Goal: Task Accomplishment & Management: Use online tool/utility

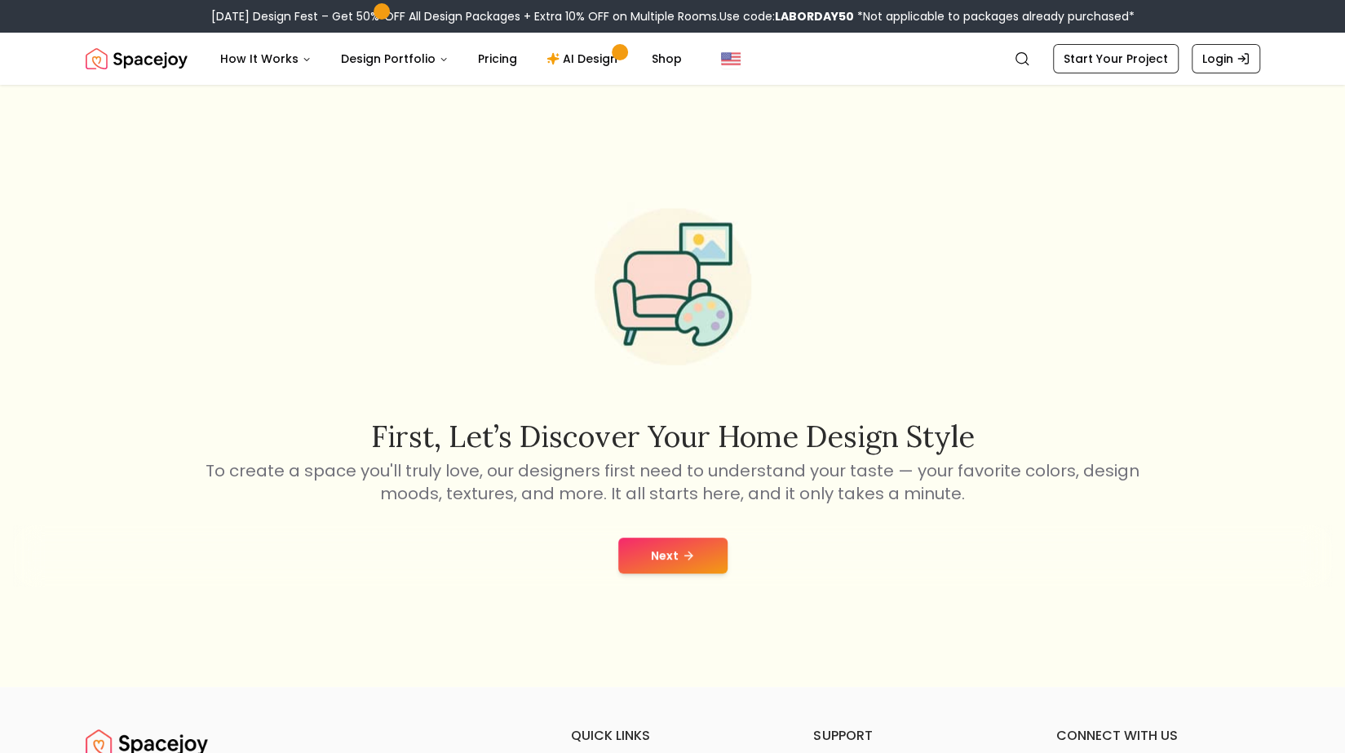
click at [659, 559] on button "Next" at bounding box center [672, 555] width 109 height 36
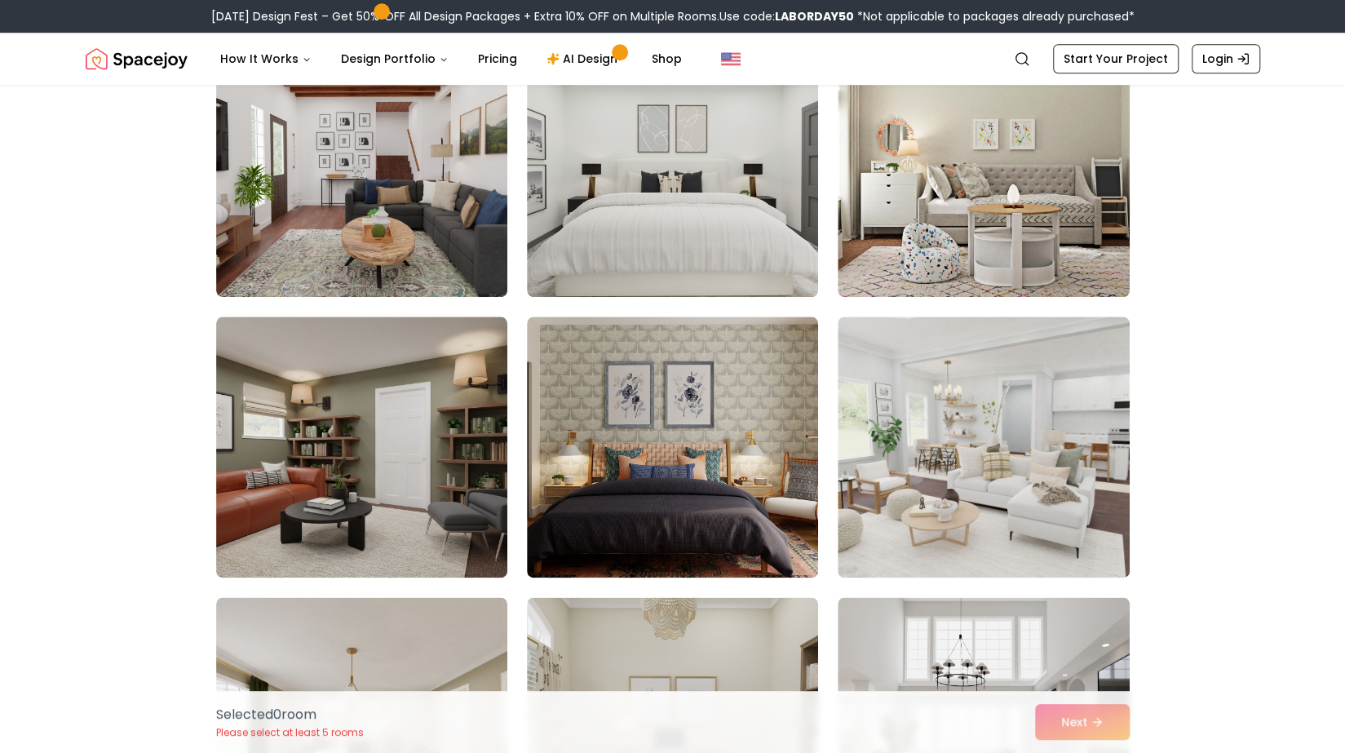
scroll to position [1033, 0]
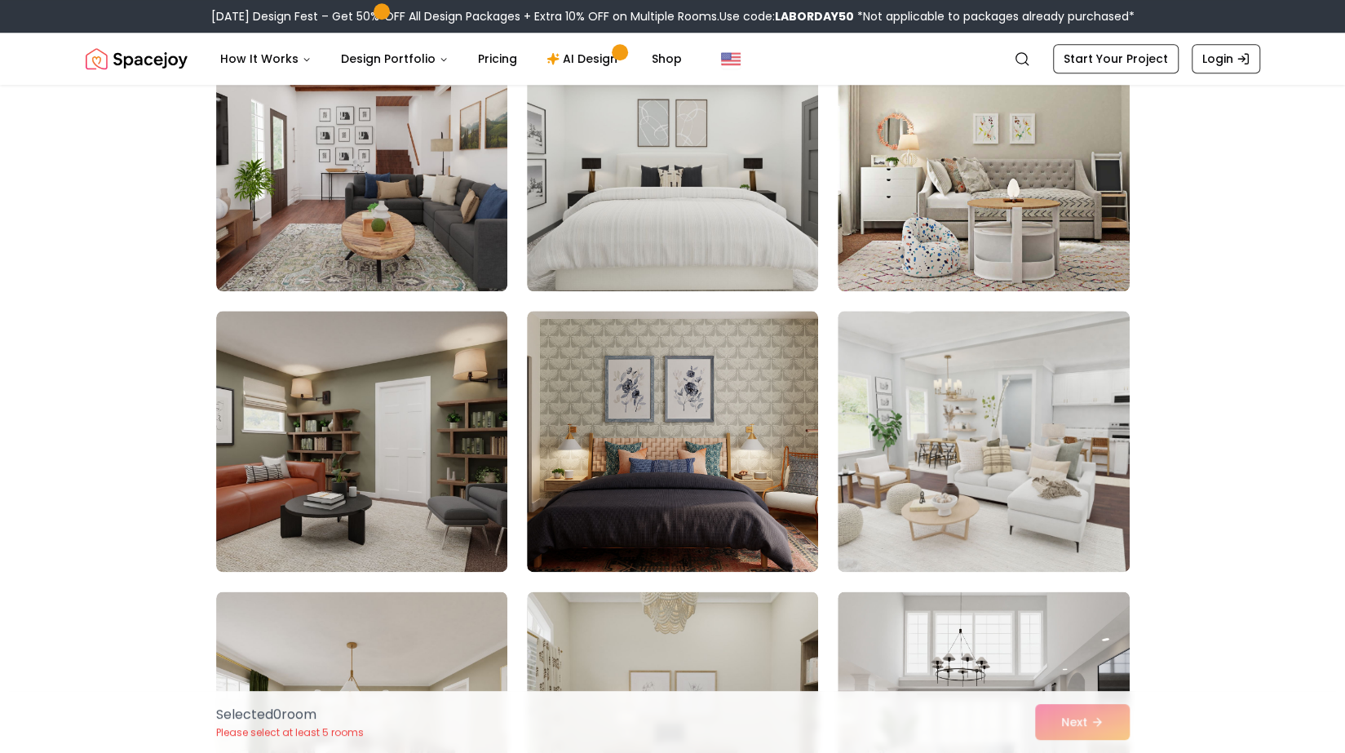
click at [276, 397] on img at bounding box center [361, 441] width 291 height 261
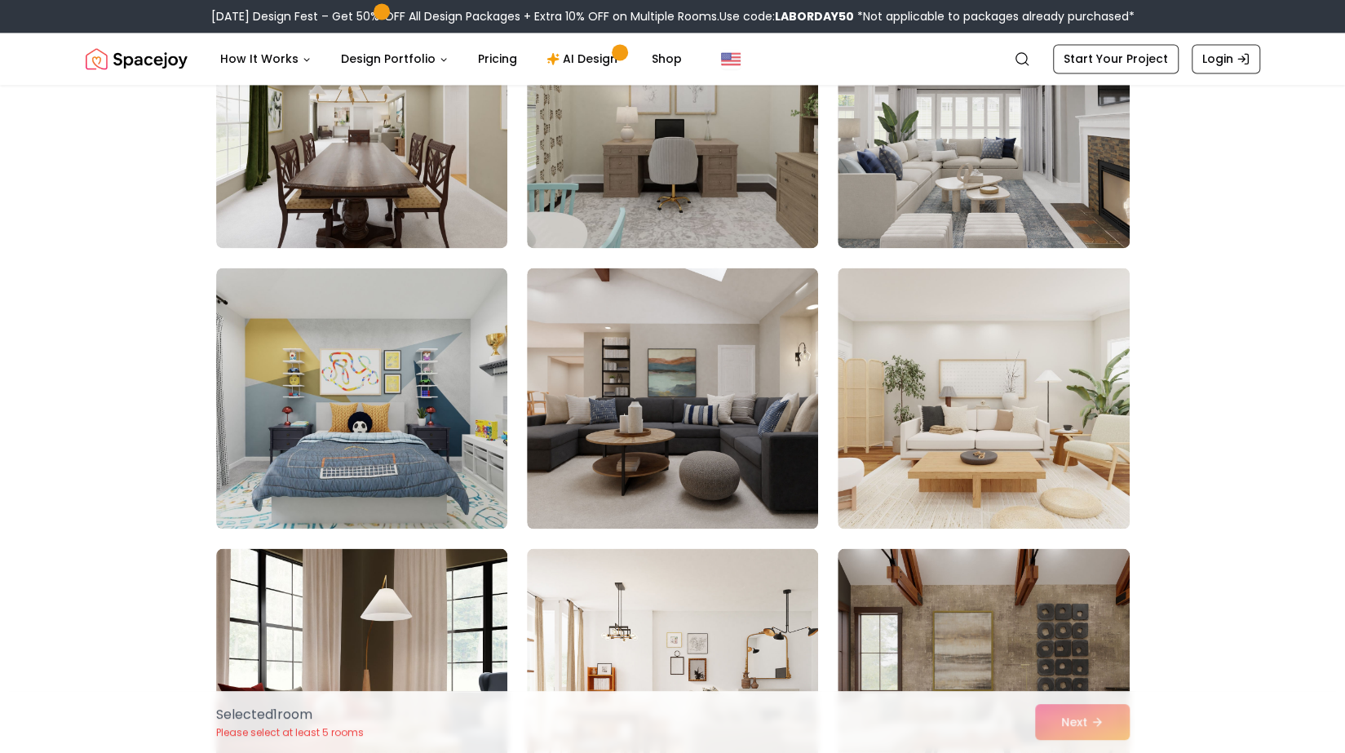
scroll to position [1649, 0]
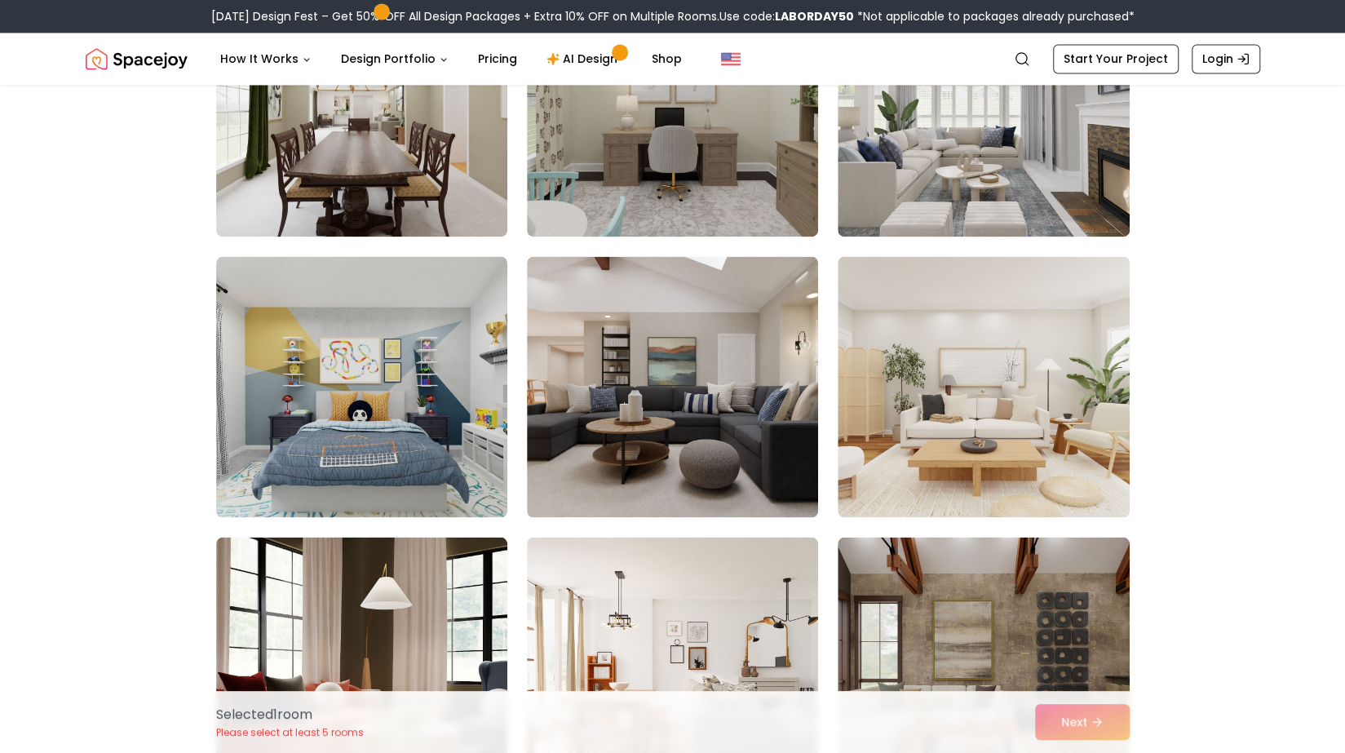
click at [731, 370] on img at bounding box center [672, 386] width 291 height 261
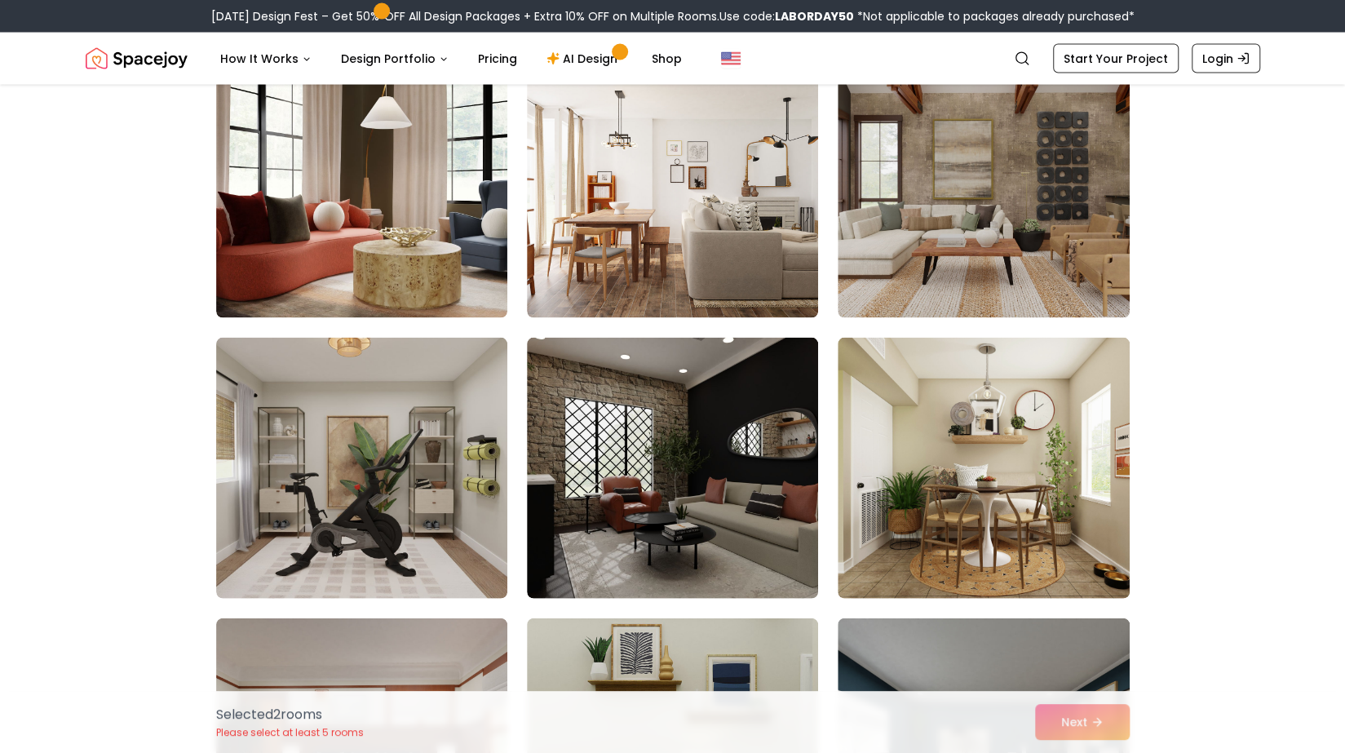
scroll to position [2132, 0]
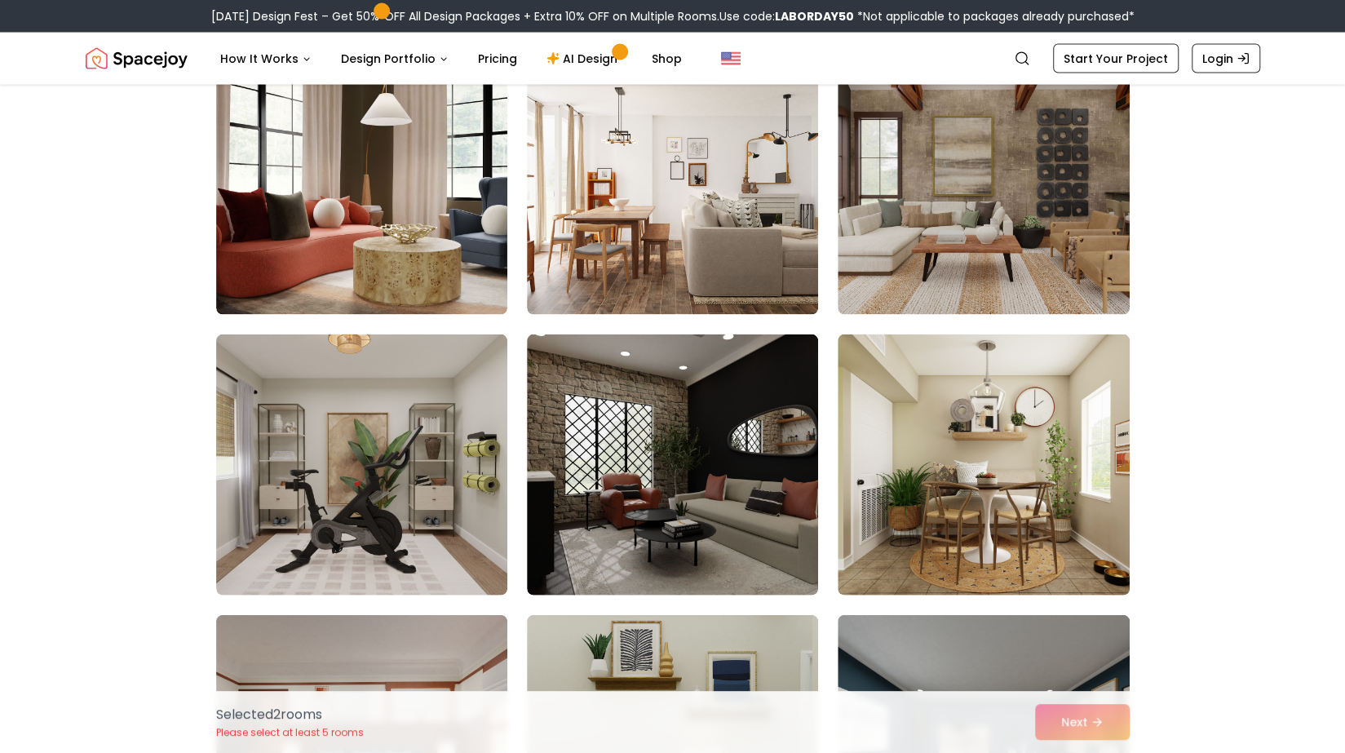
click at [723, 471] on img at bounding box center [672, 464] width 291 height 261
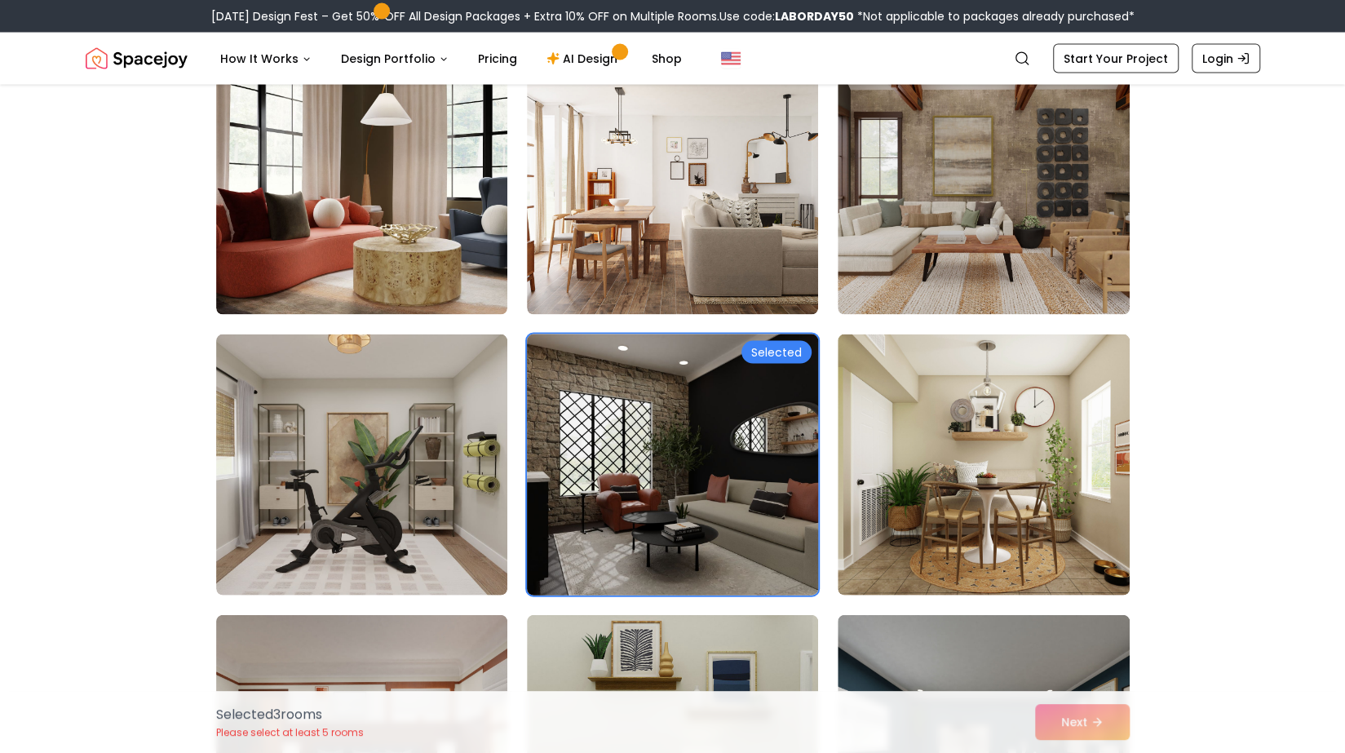
click at [747, 446] on img at bounding box center [672, 465] width 306 height 274
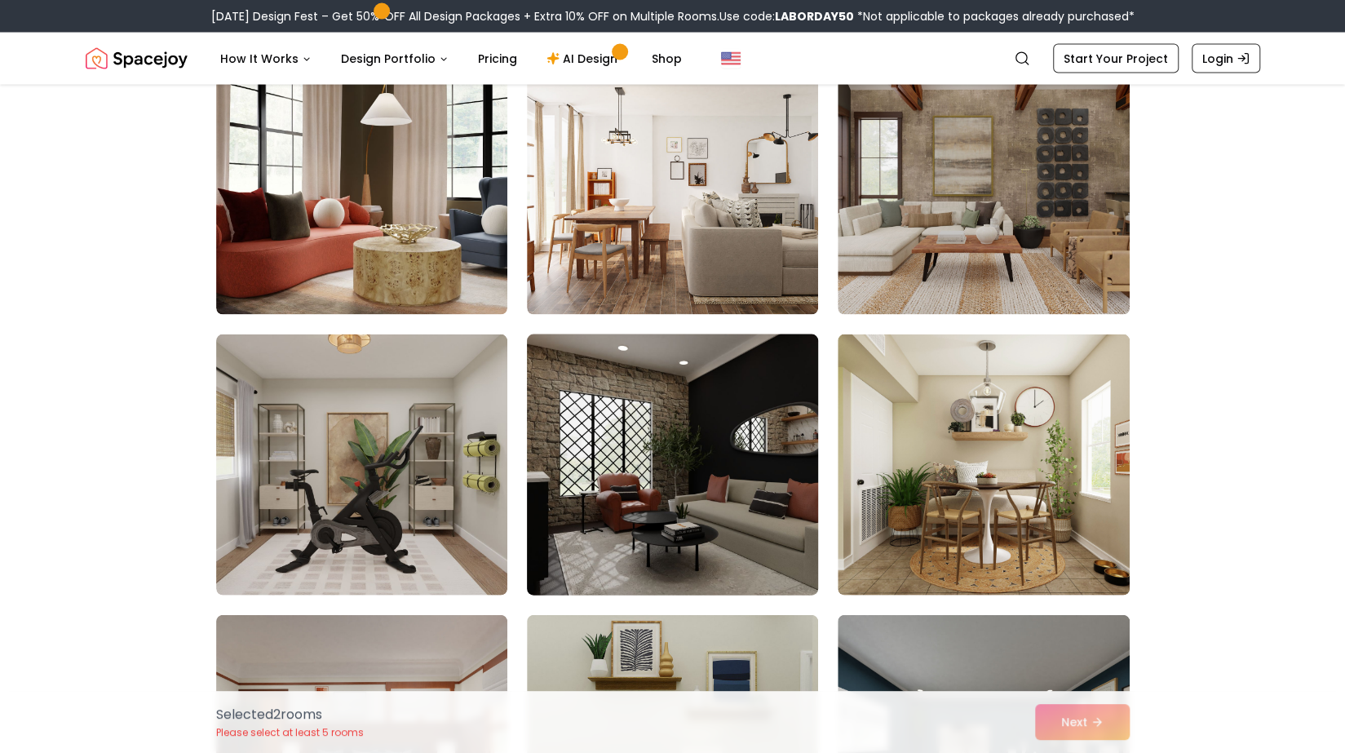
click at [672, 441] on img at bounding box center [672, 465] width 306 height 274
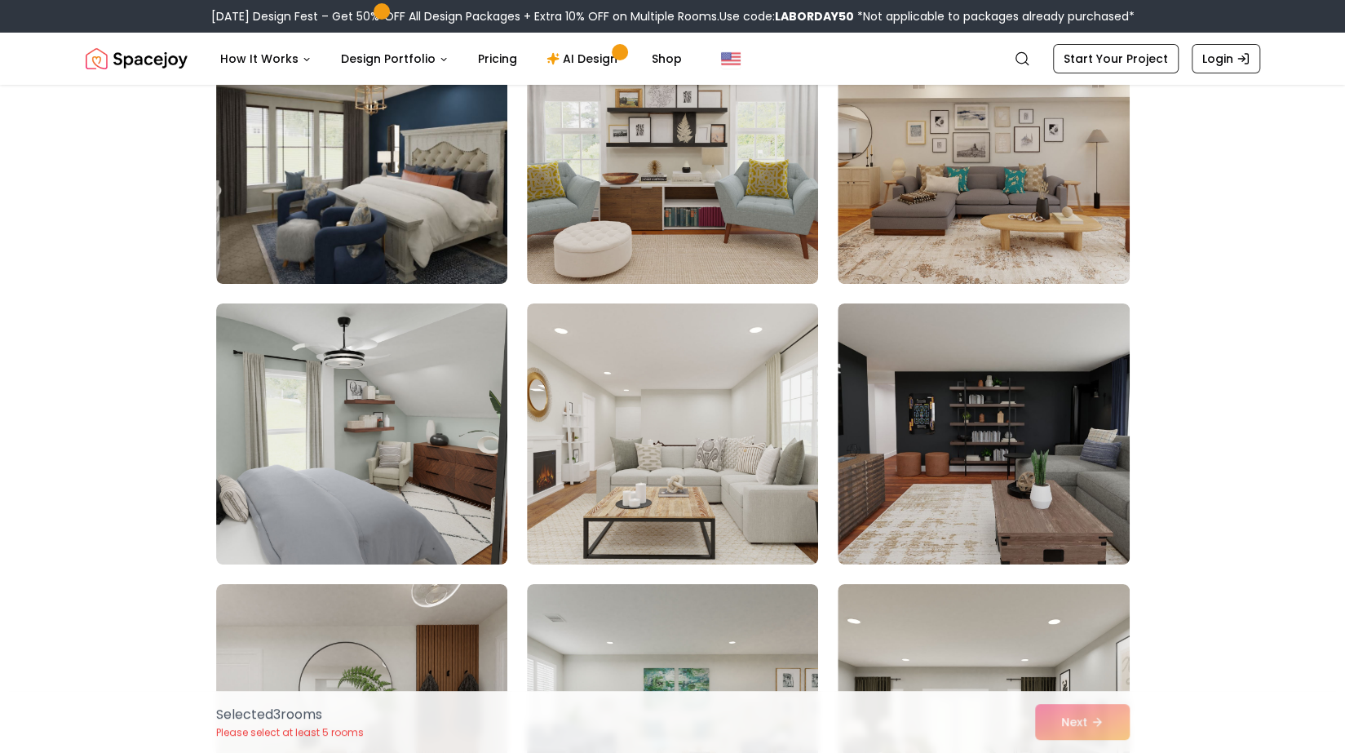
scroll to position [3845, 0]
click at [1067, 414] on img at bounding box center [982, 434] width 291 height 261
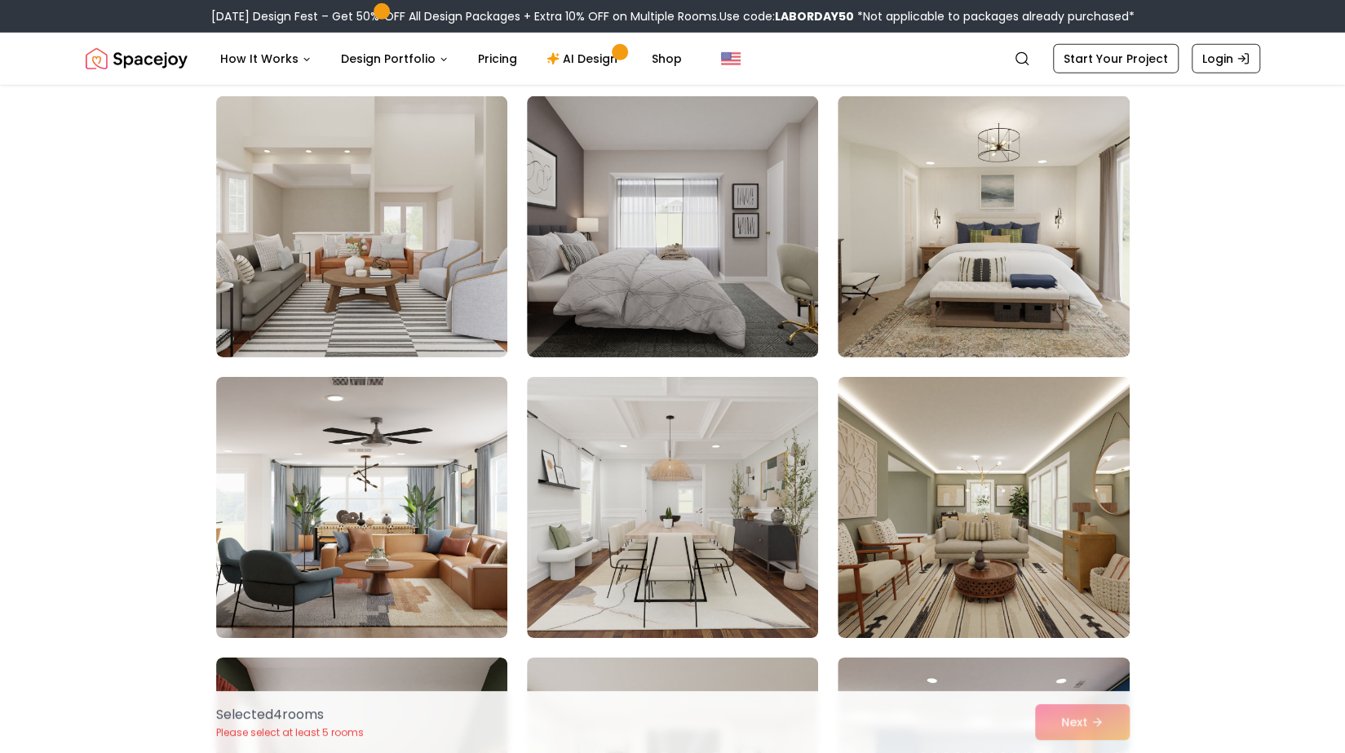
scroll to position [7420, 0]
click at [1091, 743] on div "Selected 4 room s Please select at least 5 rooms Next" at bounding box center [672, 722] width 939 height 62
click at [1099, 727] on div "Selected 4 room s Please select at least 5 rooms Next" at bounding box center [672, 722] width 939 height 62
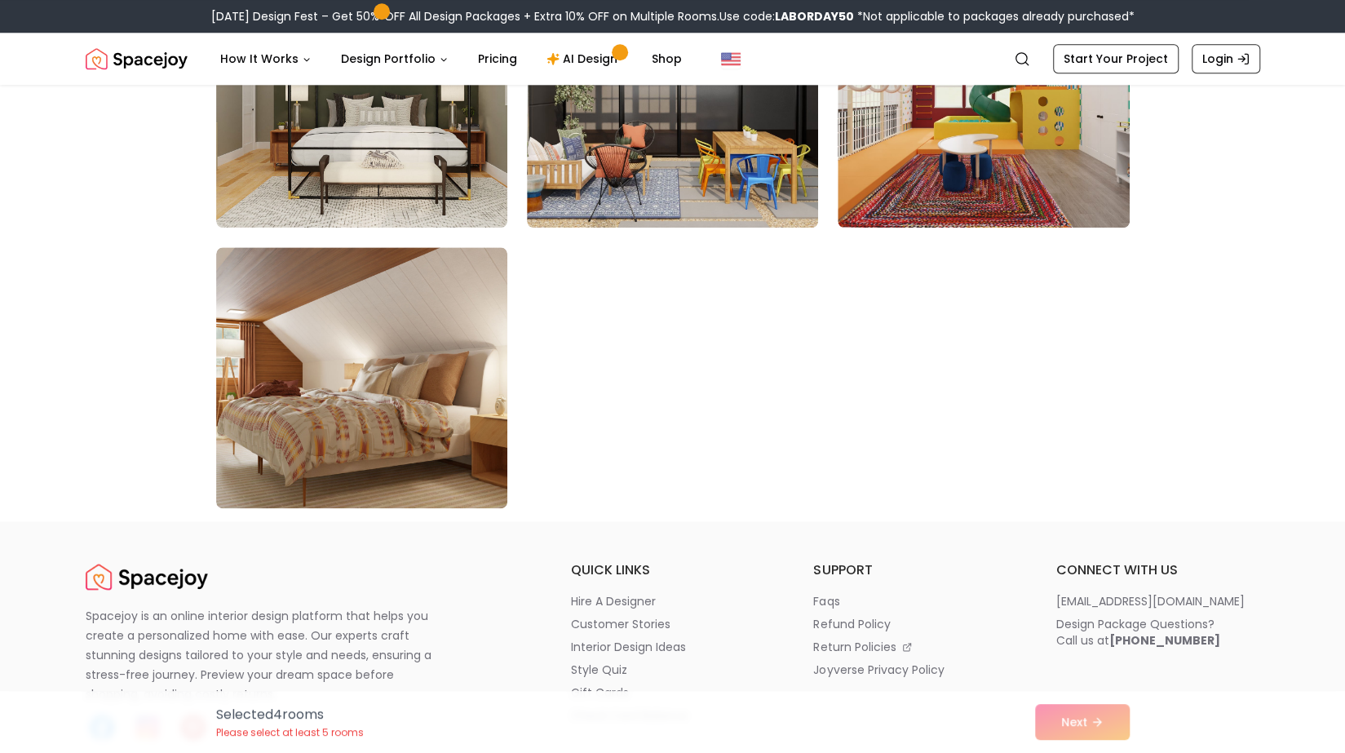
scroll to position [9229, 0]
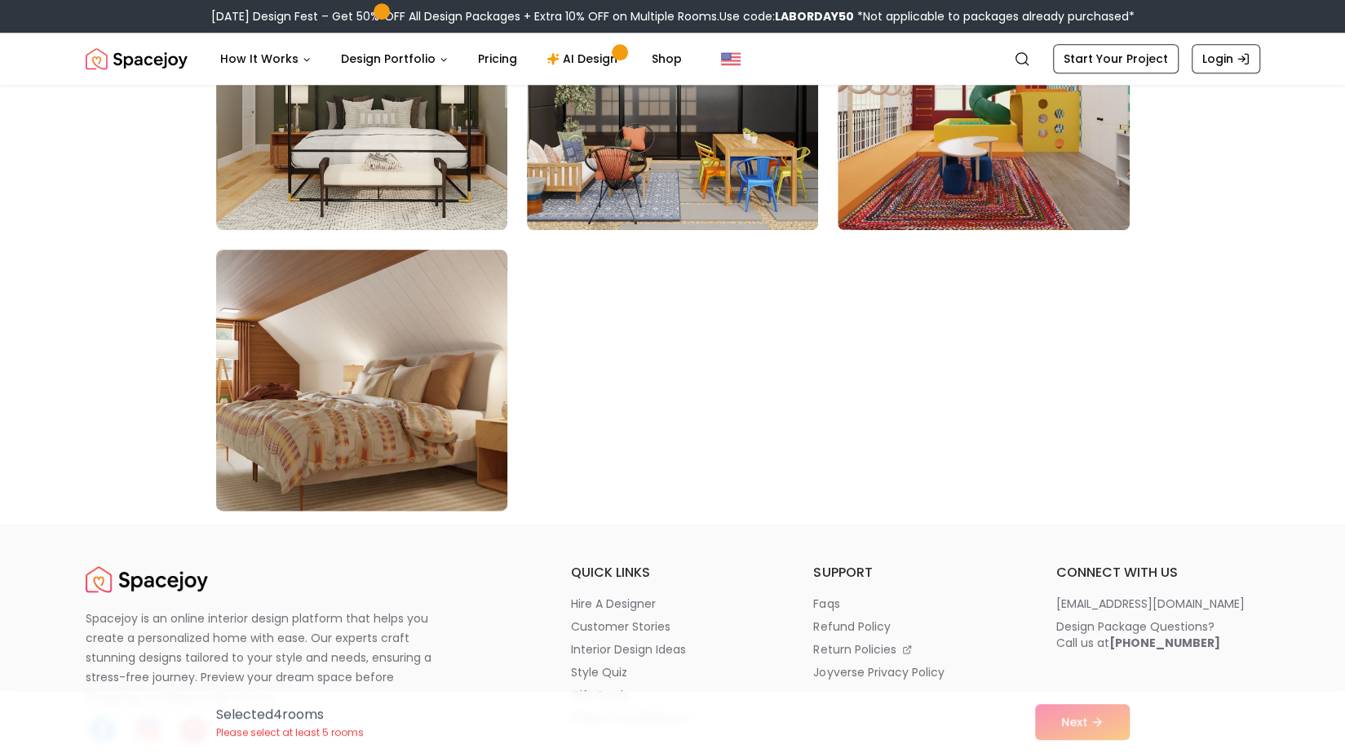
click at [252, 400] on img at bounding box center [362, 380] width 306 height 274
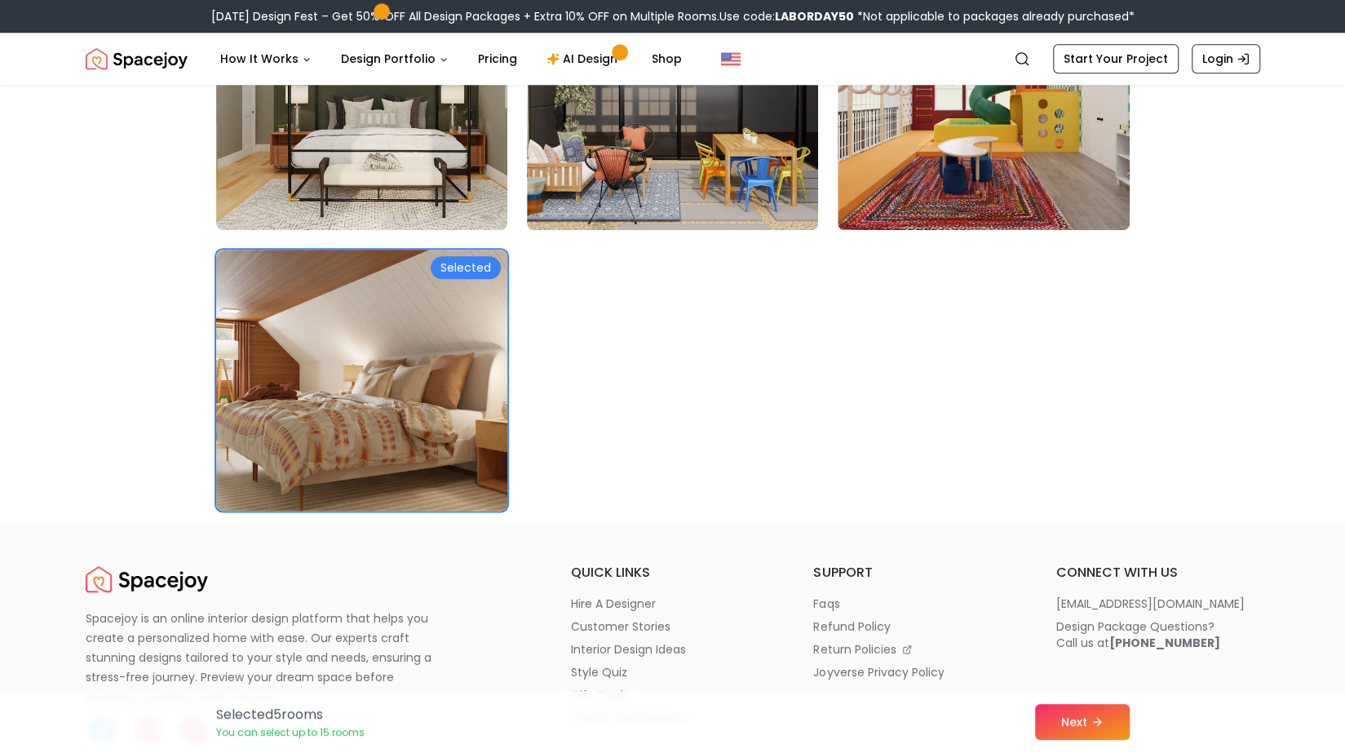
click at [255, 390] on img at bounding box center [362, 380] width 306 height 274
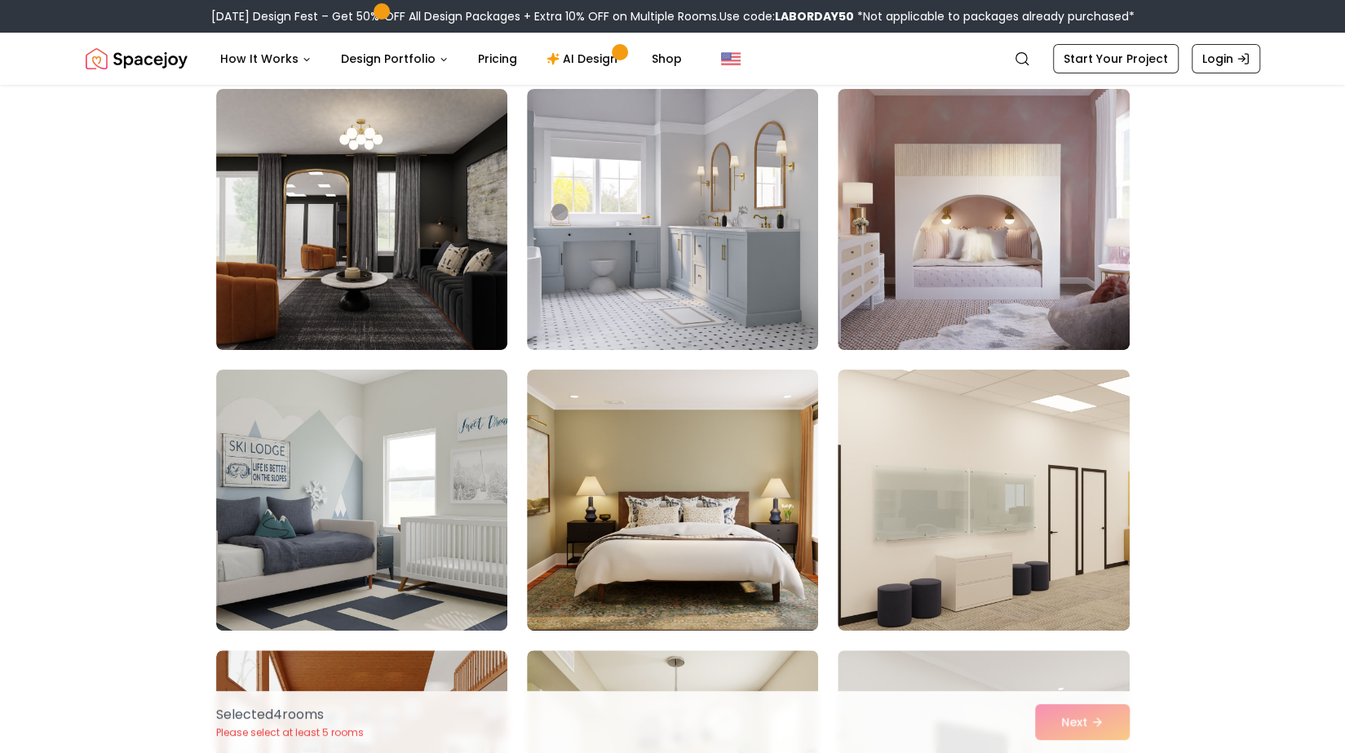
scroll to position [132, 0]
click at [236, 300] on img at bounding box center [361, 220] width 291 height 261
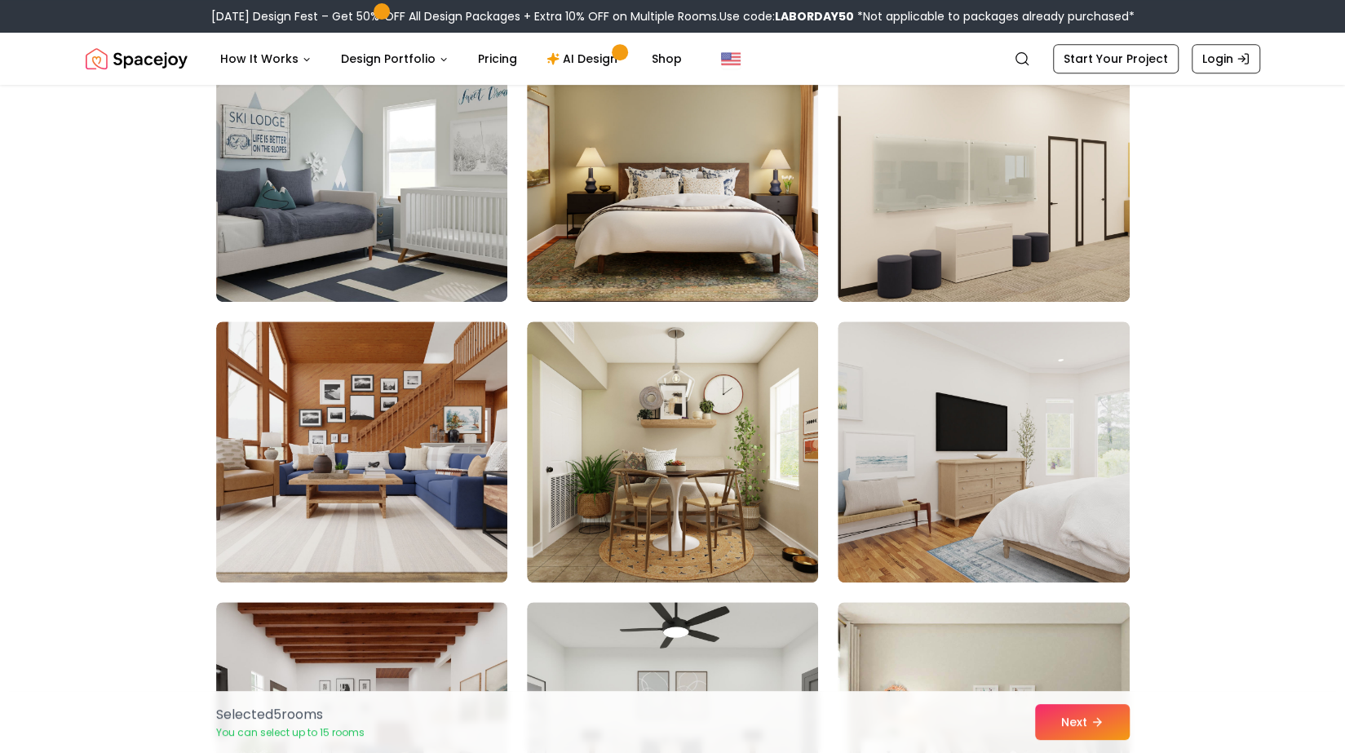
scroll to position [471, 0]
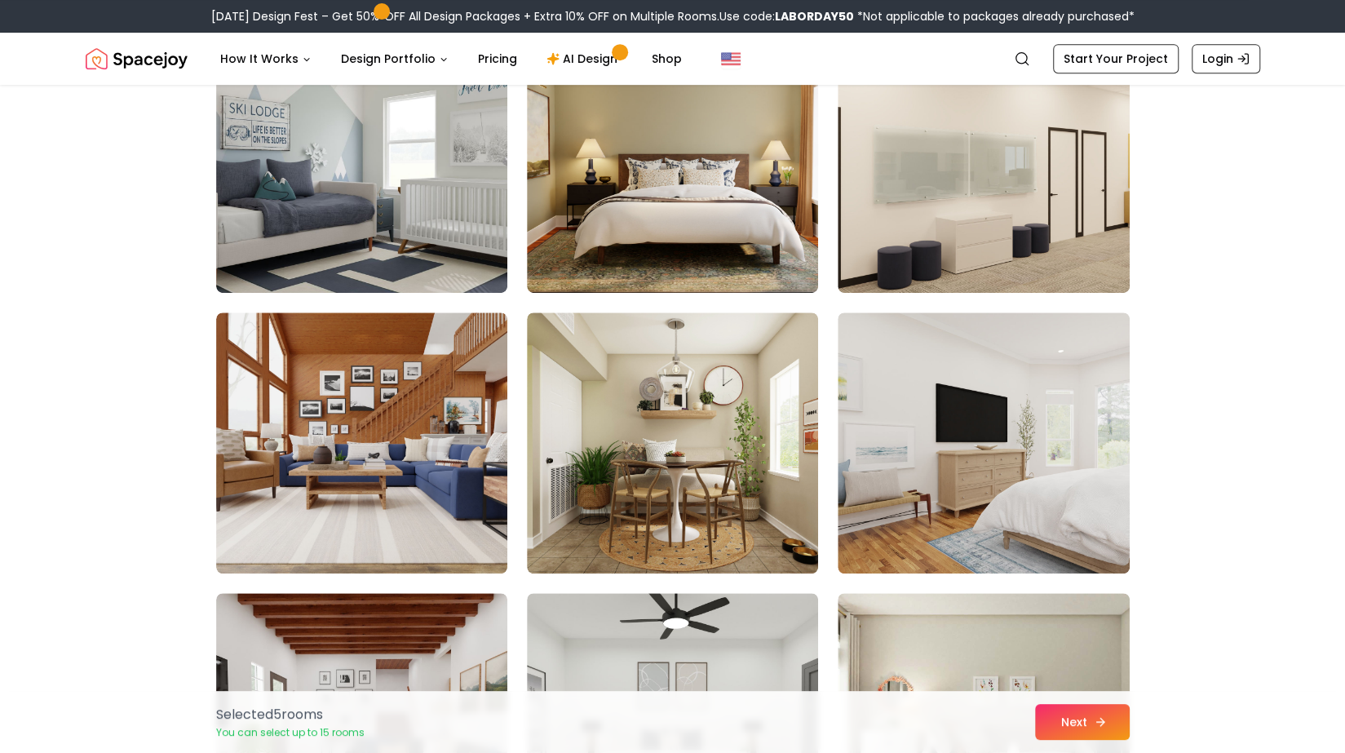
click at [1094, 724] on icon at bounding box center [1100, 721] width 13 height 13
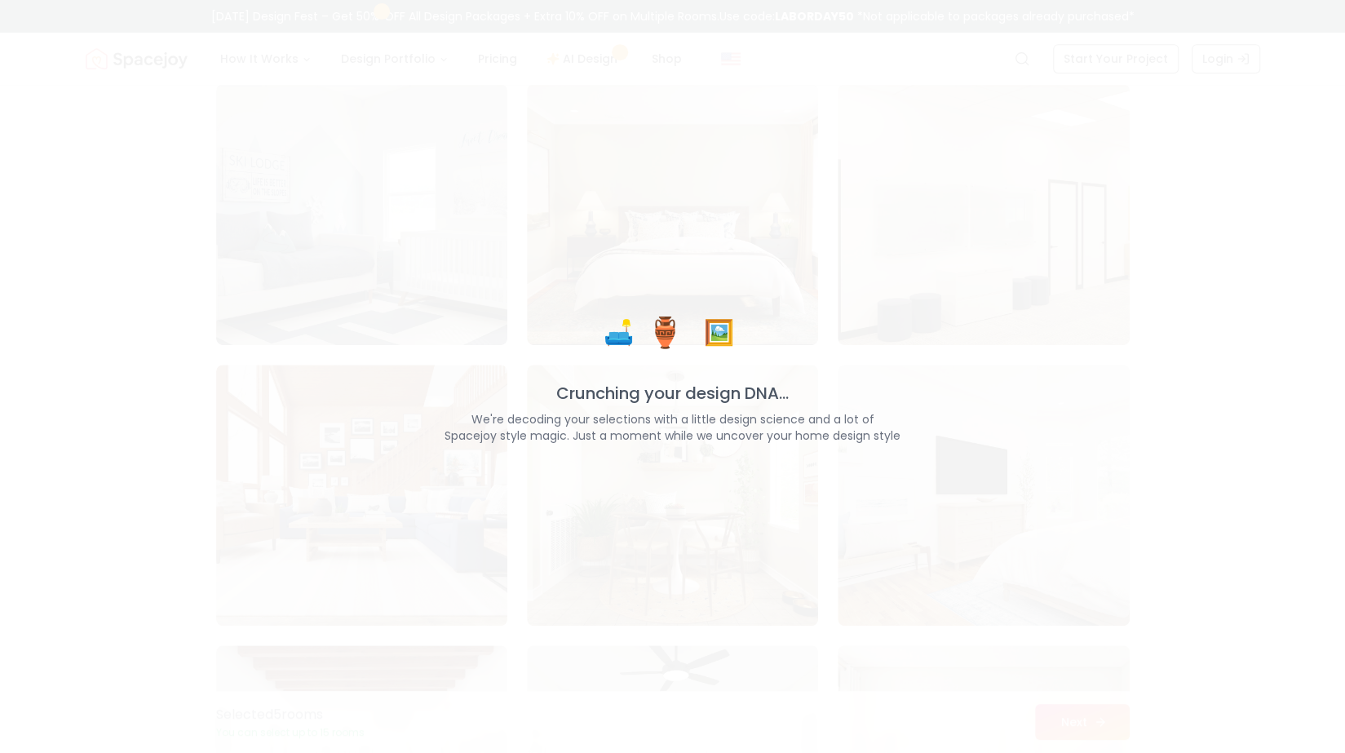
scroll to position [418, 0]
